Goal: Check status: Check status

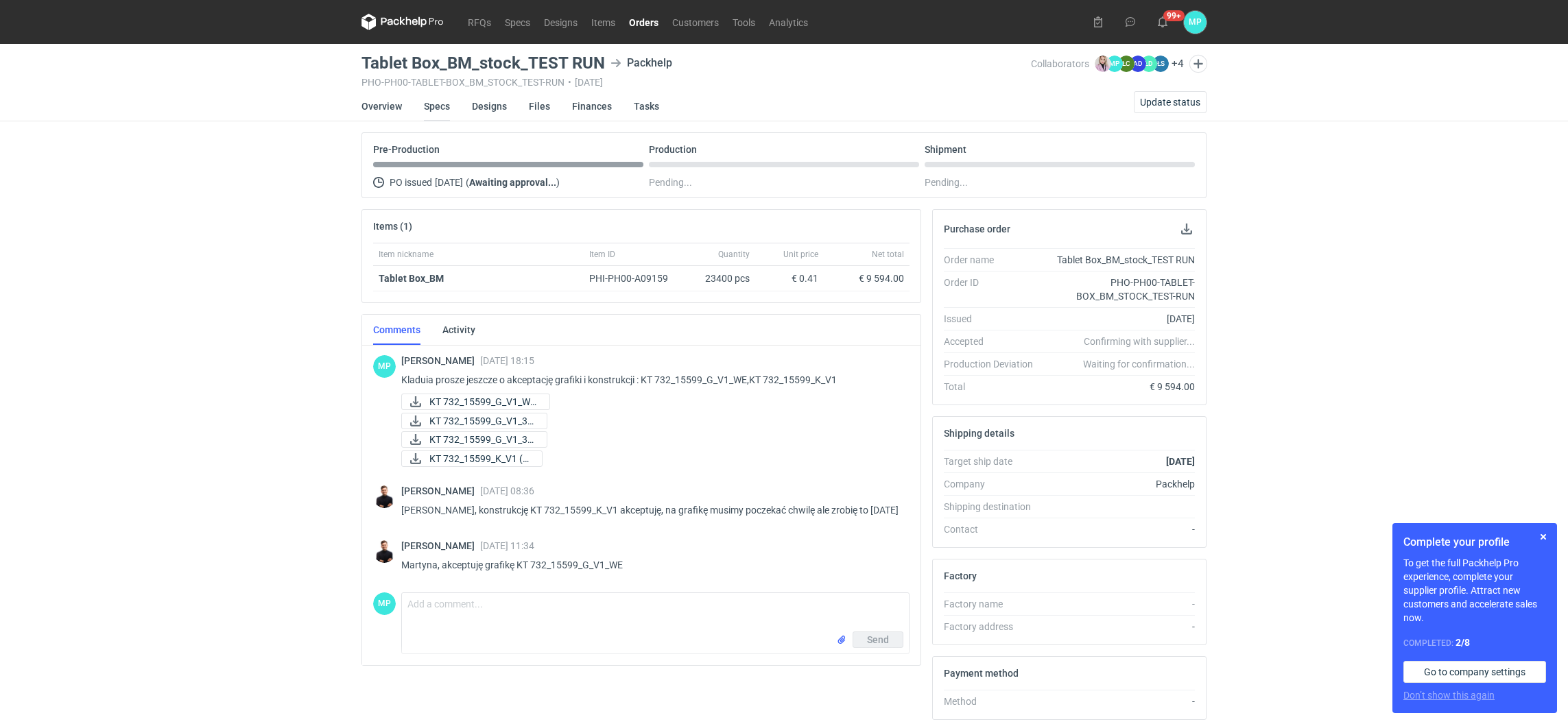
click at [441, 106] on link "Specs" at bounding box center [437, 105] width 26 height 30
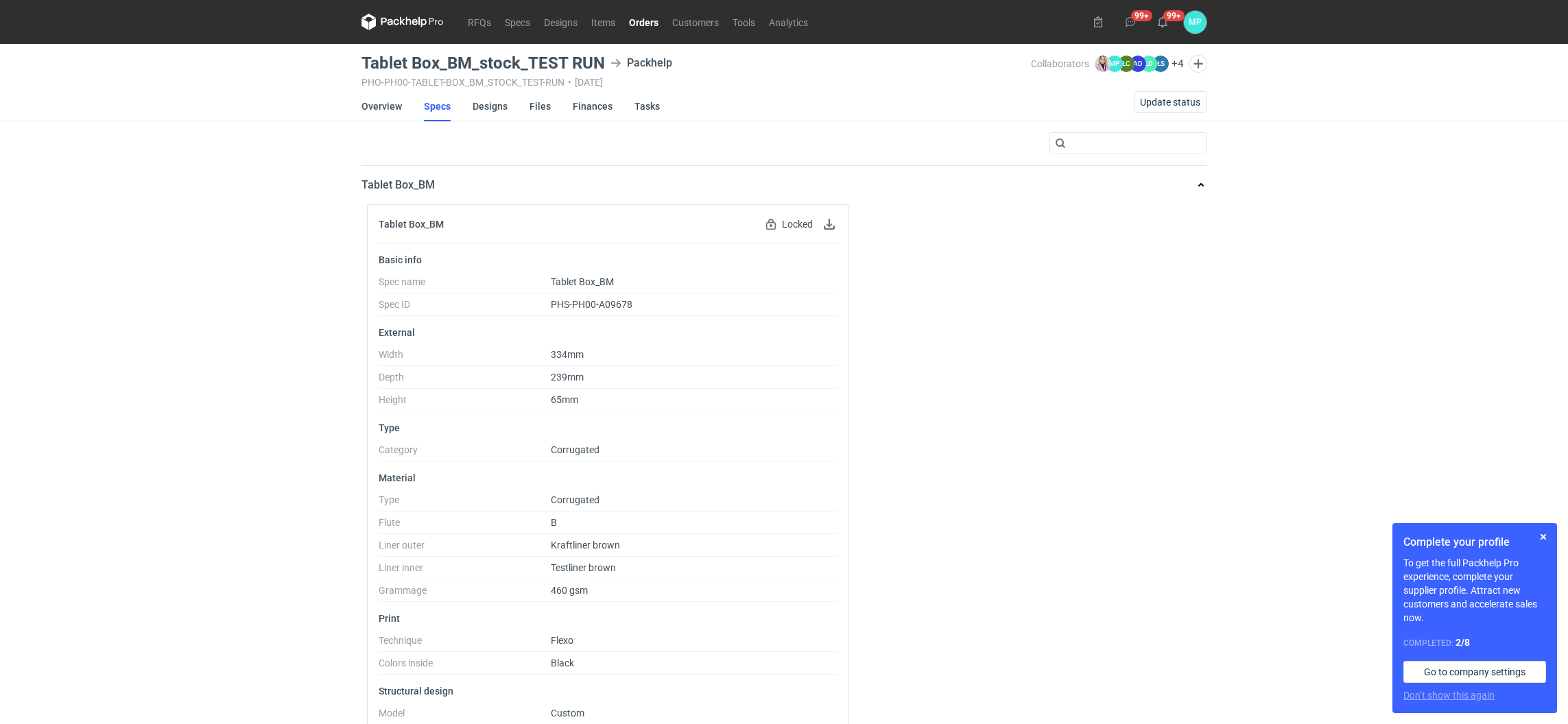
click at [352, 110] on div "RFQs Specs Designs Items Orders Customers Tools Analytics 99+ 99+ MP [PERSON_NA…" at bounding box center [784, 362] width 1568 height 724
click at [361, 113] on link "Overview" at bounding box center [382, 105] width 40 height 30
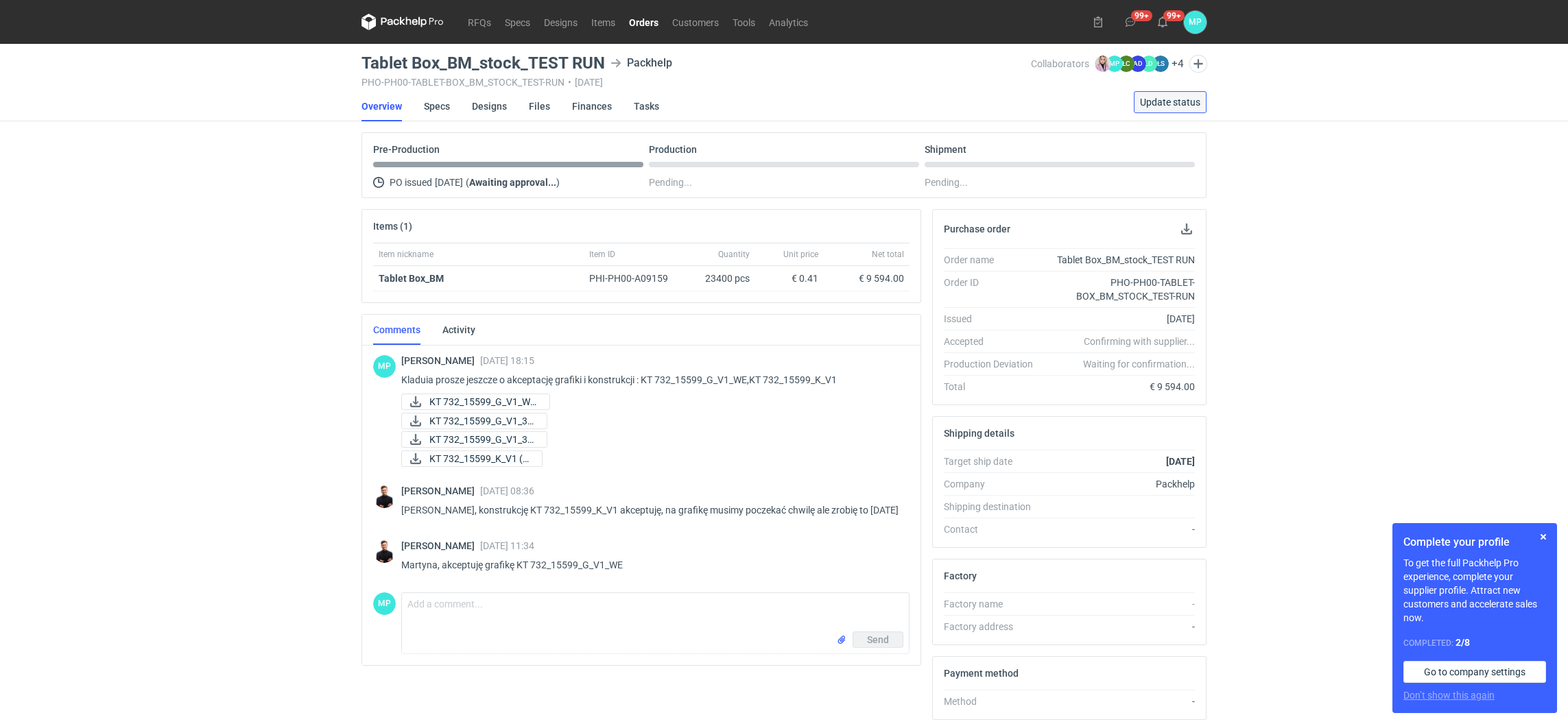
click at [1153, 97] on span "Update status" at bounding box center [1170, 102] width 60 height 10
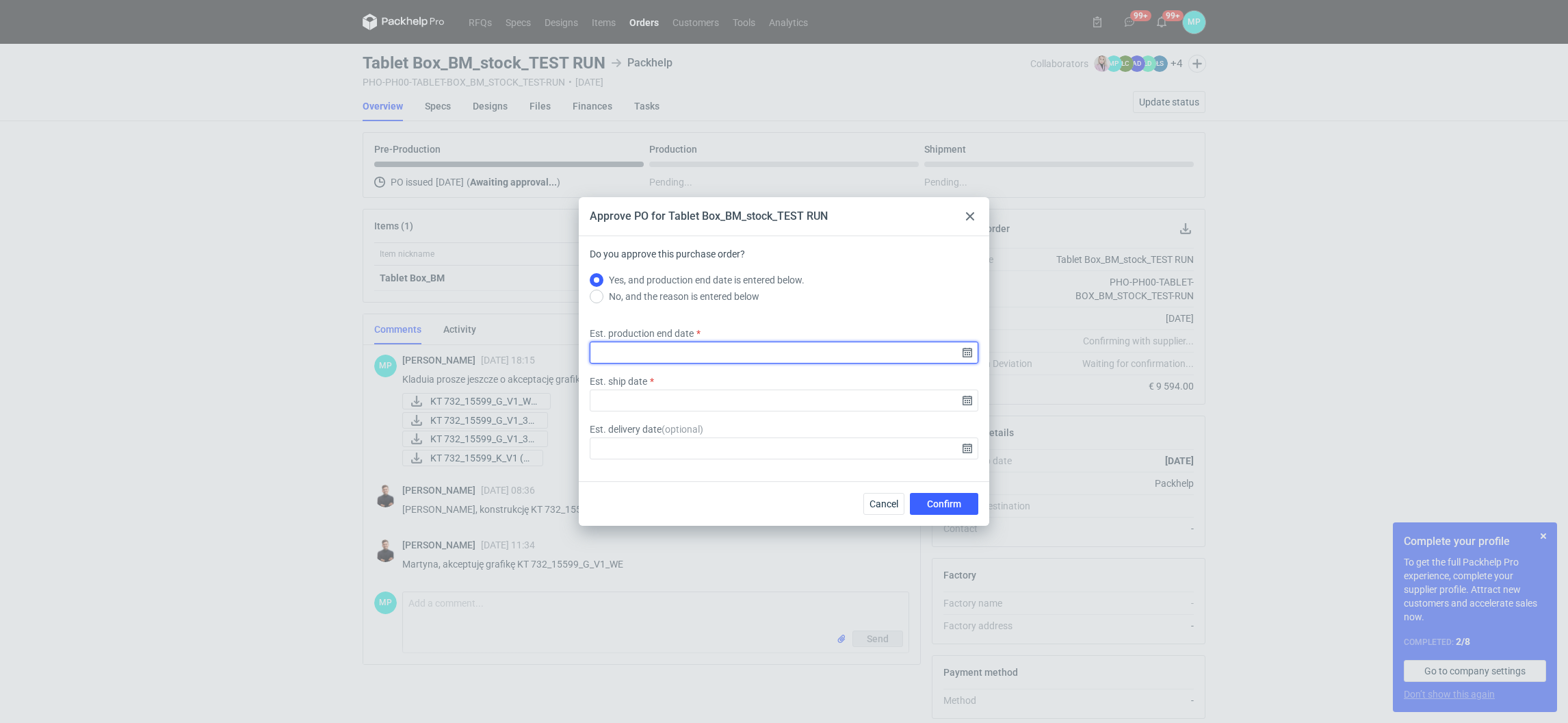
click at [794, 353] on input "Est. production end date" at bounding box center [784, 352] width 389 height 22
click at [859, 256] on div "[DATE] Su Mo Tu We Th Fr Sa 31 1 2 3 4 5 6 7 8 9 10 11 12 13 14 15 16 17 18 19 …" at bounding box center [784, 342] width 175 height 189
click at [856, 259] on icon "Go forward 1 month" at bounding box center [855, 264] width 11 height 11
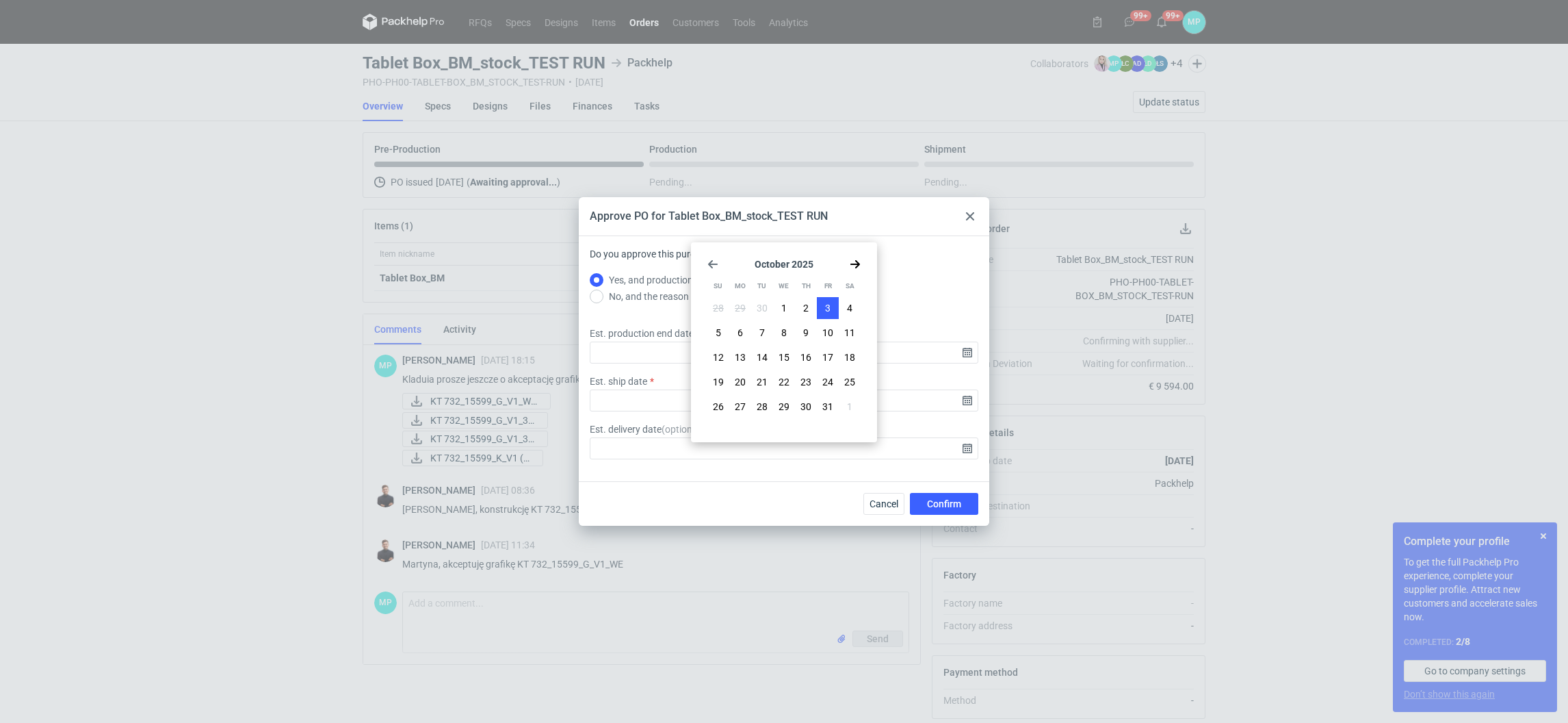
click at [822, 308] on button "3" at bounding box center [828, 308] width 22 height 22
type input "[DATE]"
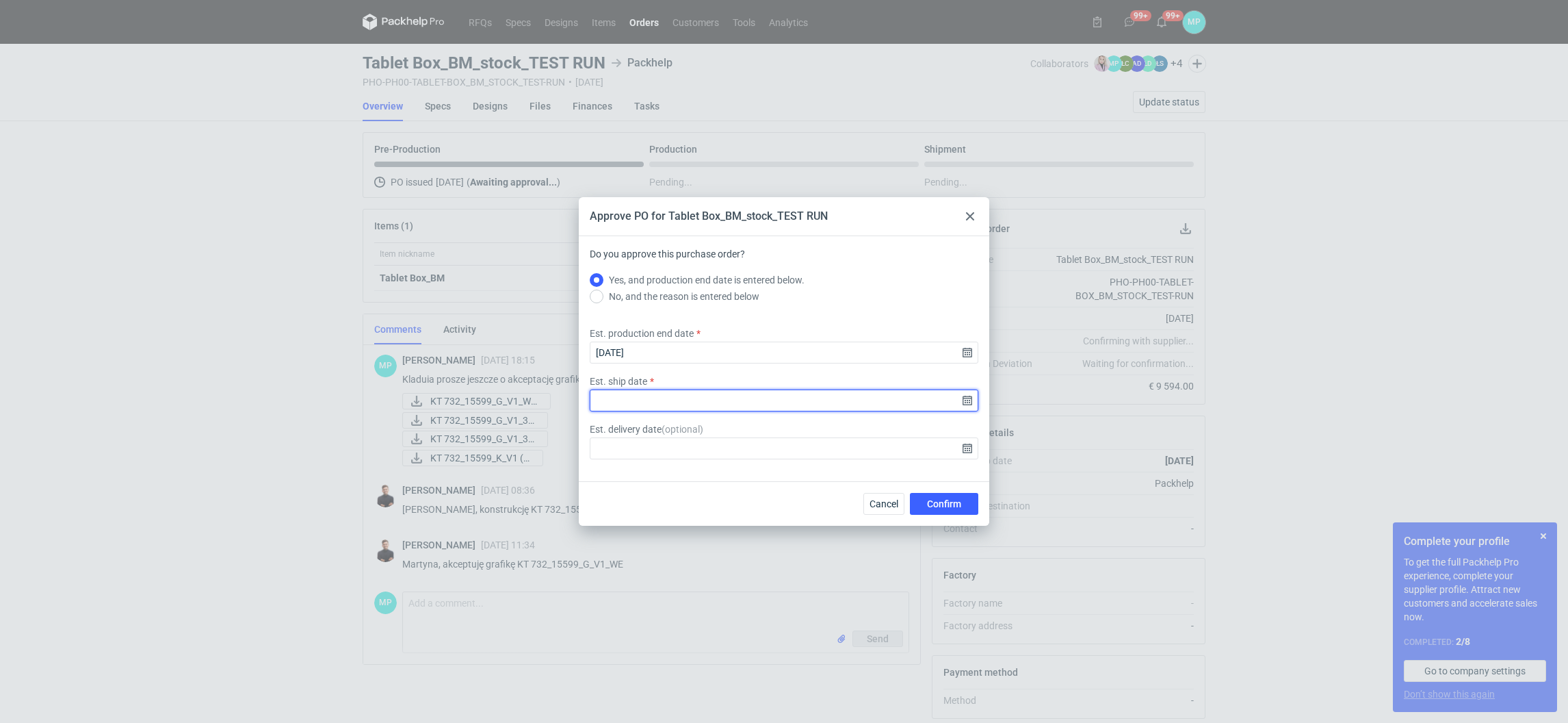
click at [719, 402] on input "Est. ship date" at bounding box center [784, 400] width 389 height 22
click at [852, 263] on use "Go forward 1 month" at bounding box center [855, 264] width 10 height 8
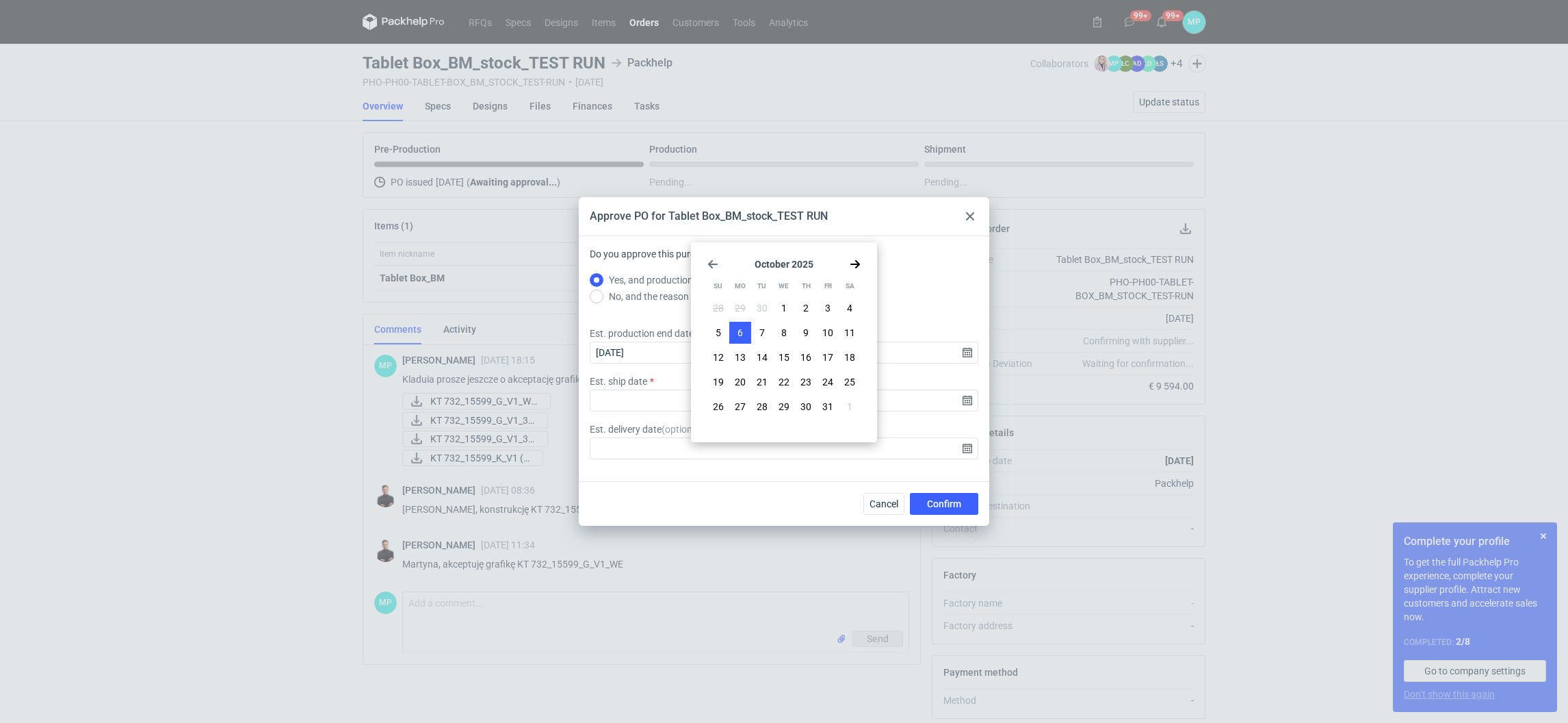
click at [743, 333] on button "6" at bounding box center [739, 333] width 22 height 22
type input "[DATE]"
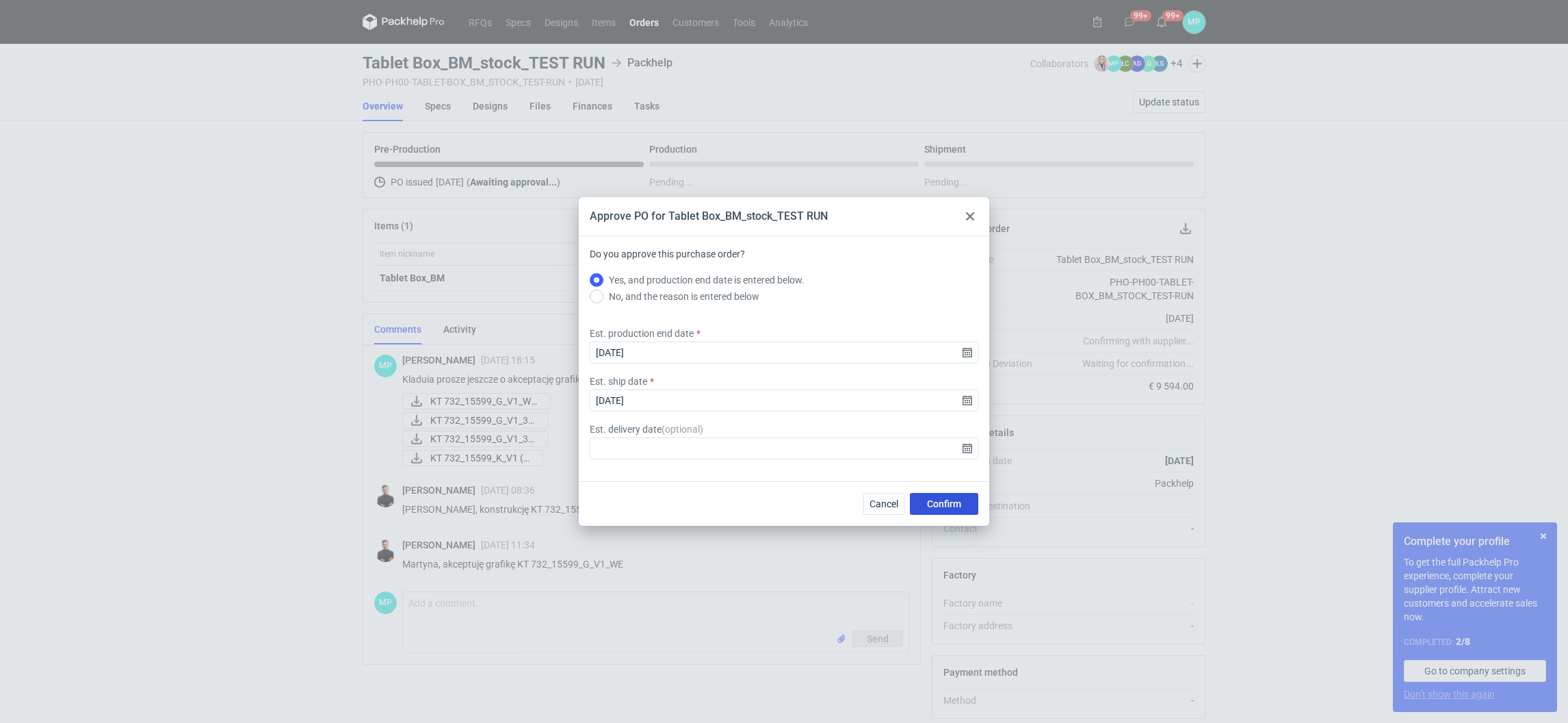
click at [966, 508] on button "Confirm" at bounding box center [943, 504] width 68 height 22
